Goal: Check status: Check status

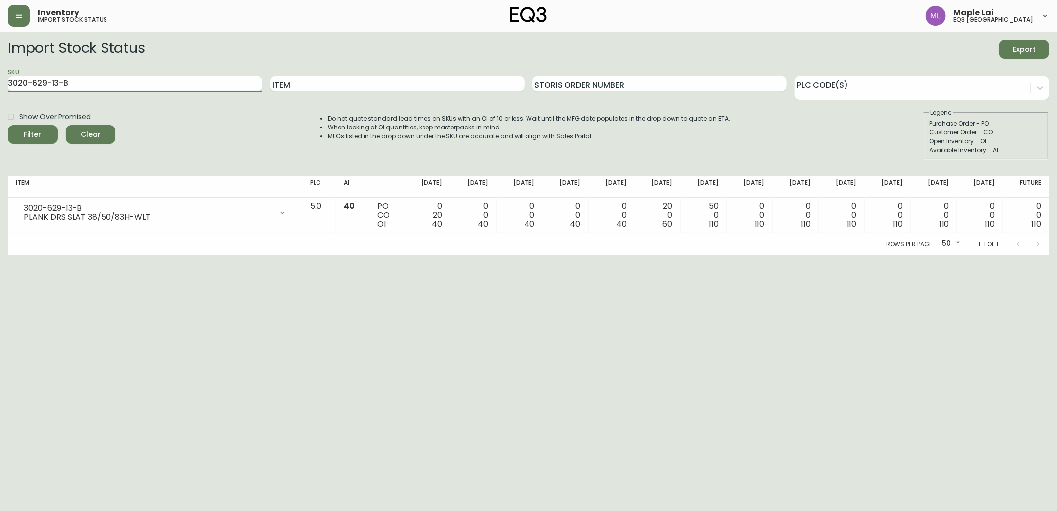
drag, startPoint x: 81, startPoint y: 84, endPoint x: 0, endPoint y: 100, distance: 82.7
click at [0, 96] on html "Inventory import stock status Maple Lai eq3 [GEOGRAPHIC_DATA] Import Stock Stat…" at bounding box center [528, 127] width 1057 height 255
click at [8, 125] on button "Filter" at bounding box center [33, 134] width 50 height 19
click at [118, 255] on html "Inventory import stock status Maple Lai eq3 [GEOGRAPHIC_DATA] Import Stock Stat…" at bounding box center [528, 127] width 1057 height 255
drag, startPoint x: 112, startPoint y: 84, endPoint x: 8, endPoint y: 62, distance: 106.3
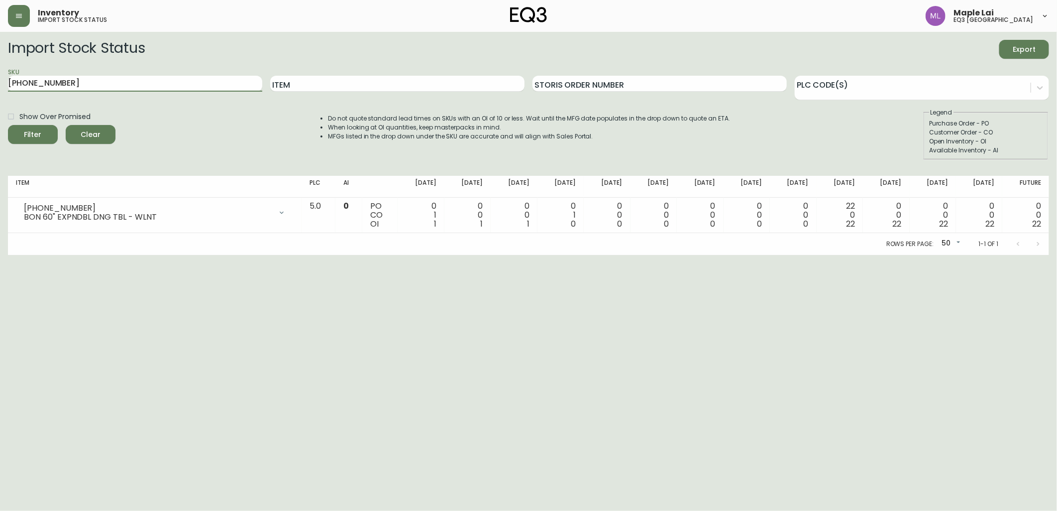
click at [0, 85] on html "Inventory import stock status Maple Lai eq3 [GEOGRAPHIC_DATA] Import Stock Stat…" at bounding box center [528, 127] width 1057 height 255
paste input "016"
click at [8, 125] on button "Filter" at bounding box center [33, 134] width 50 height 19
drag, startPoint x: 108, startPoint y: 86, endPoint x: -2, endPoint y: 89, distance: 110.5
click at [0, 89] on html "Inventory import stock status Maple Lai eq3 [GEOGRAPHIC_DATA] Import Stock Stat…" at bounding box center [528, 127] width 1057 height 255
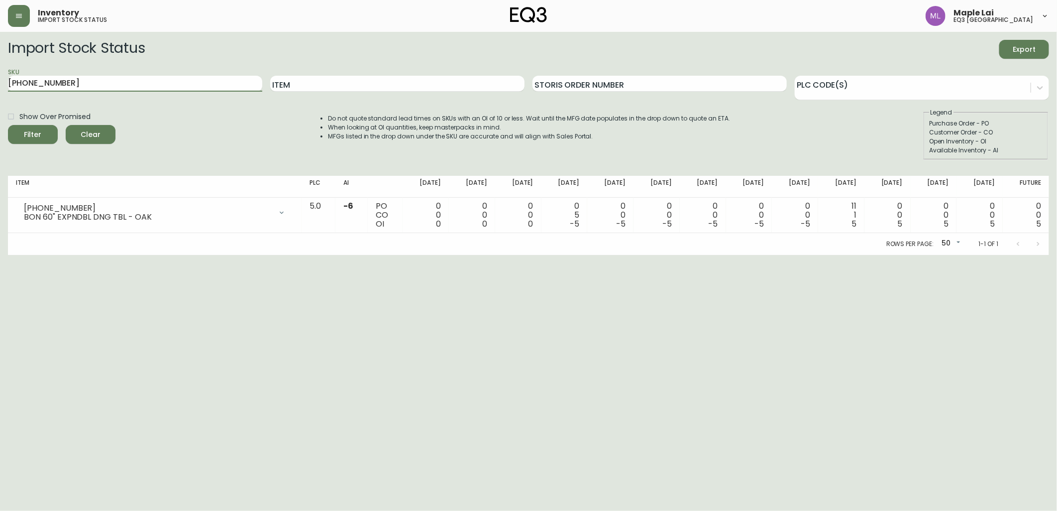
paste input "[PHONE_NUMBER]"
type input "[PHONE_NUMBER]"
click at [8, 125] on button "Filter" at bounding box center [33, 134] width 50 height 19
